Goal: Information Seeking & Learning: Check status

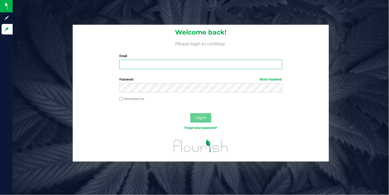
type input "[EMAIL_ADDRESS][DOMAIN_NAME]"
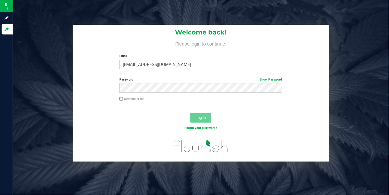
click at [199, 119] on span "Log In" at bounding box center [201, 118] width 10 height 4
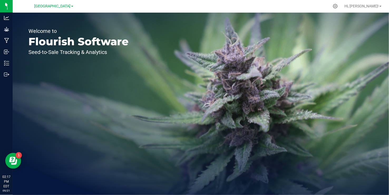
click at [76, 3] on div "[GEOGRAPHIC_DATA]" at bounding box center [53, 6] width 77 height 8
click at [70, 7] on span "[GEOGRAPHIC_DATA]" at bounding box center [53, 6] width 36 height 5
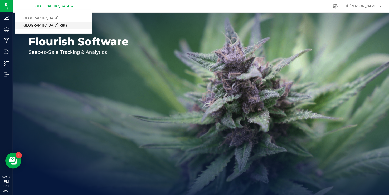
click at [53, 27] on link "[GEOGRAPHIC_DATA] Retail" at bounding box center [53, 25] width 77 height 7
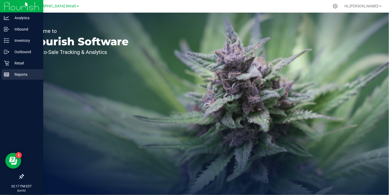
click at [8, 75] on line at bounding box center [6, 75] width 5 height 0
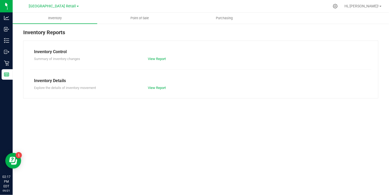
click at [171, 56] on div "View Report" at bounding box center [172, 58] width 57 height 5
click at [162, 59] on link "View Report" at bounding box center [157, 59] width 18 height 4
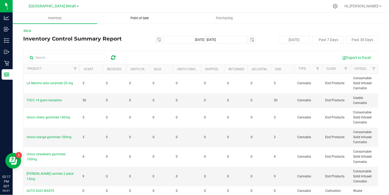
click at [137, 17] on span "Point of Sale" at bounding box center [139, 18] width 33 height 5
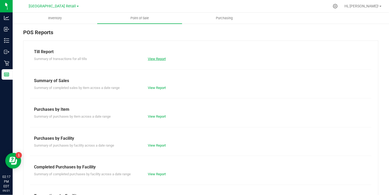
click at [149, 59] on link "View Report" at bounding box center [157, 59] width 18 height 4
